Goal: Information Seeking & Learning: Stay updated

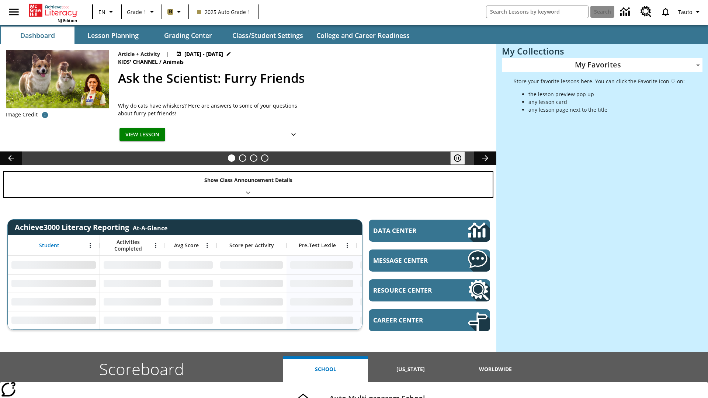
click at [248, 184] on div "Show Class Announcement Details" at bounding box center [248, 184] width 489 height 25
